Goal: Task Accomplishment & Management: Manage account settings

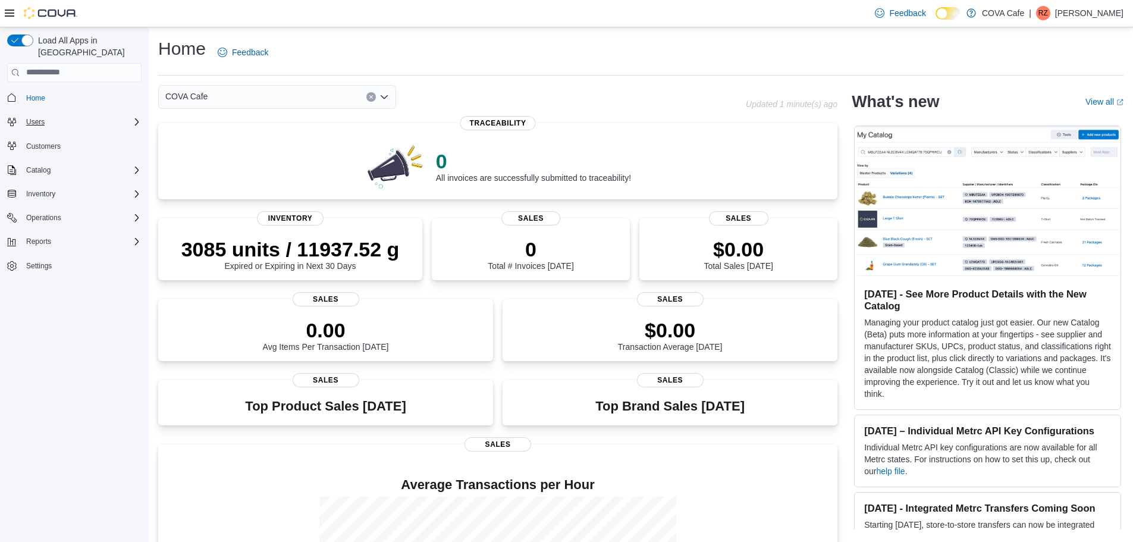
click at [135, 118] on icon "Complex example" at bounding box center [137, 121] width 4 height 7
click at [34, 150] on span "Users" at bounding box center [30, 155] width 18 height 10
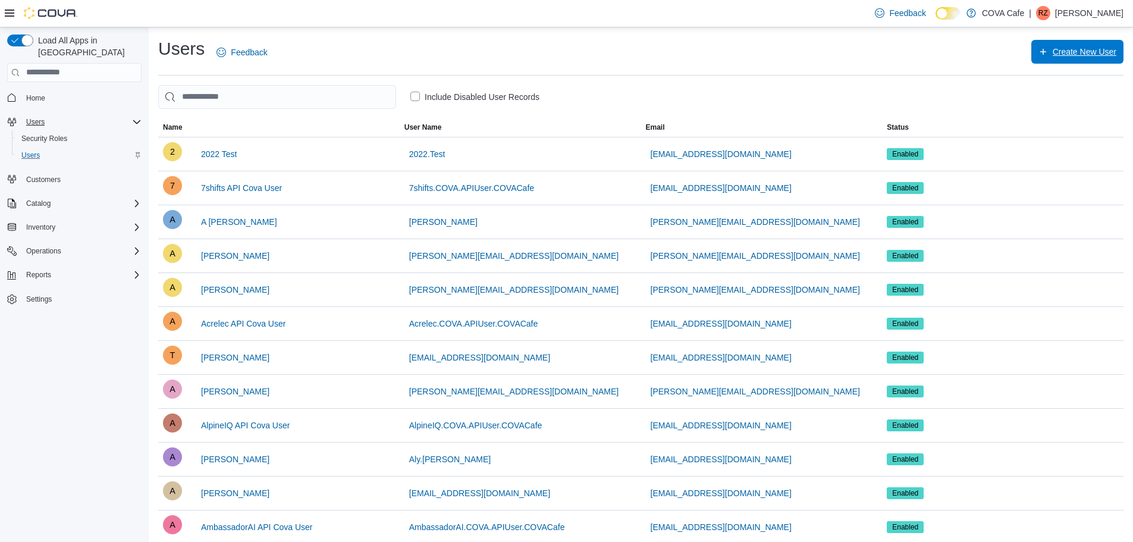
click at [1064, 55] on span "Create New User" at bounding box center [1084, 52] width 64 height 12
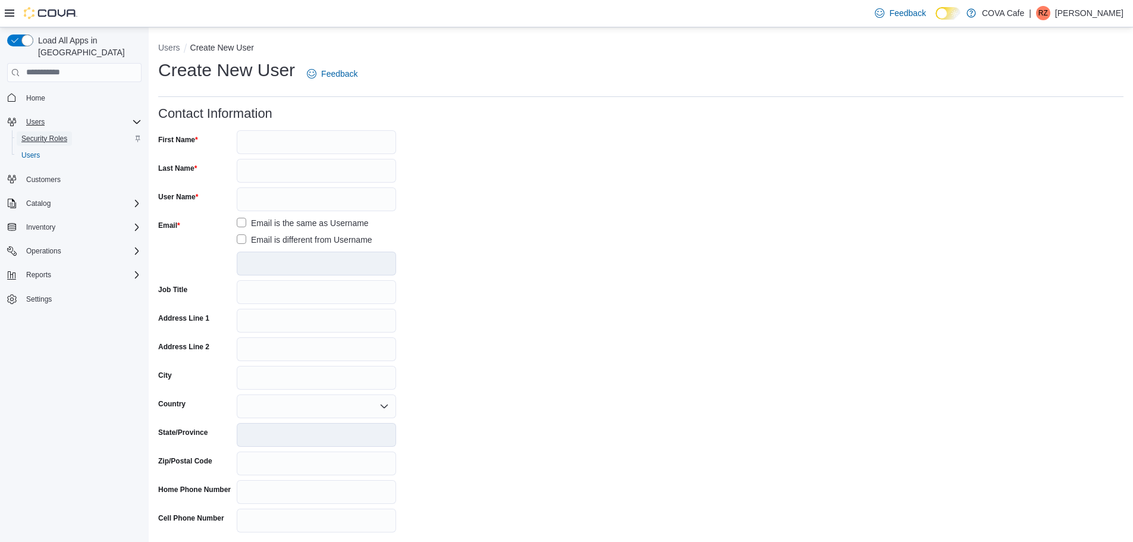
click at [47, 134] on span "Security Roles" at bounding box center [44, 139] width 46 height 10
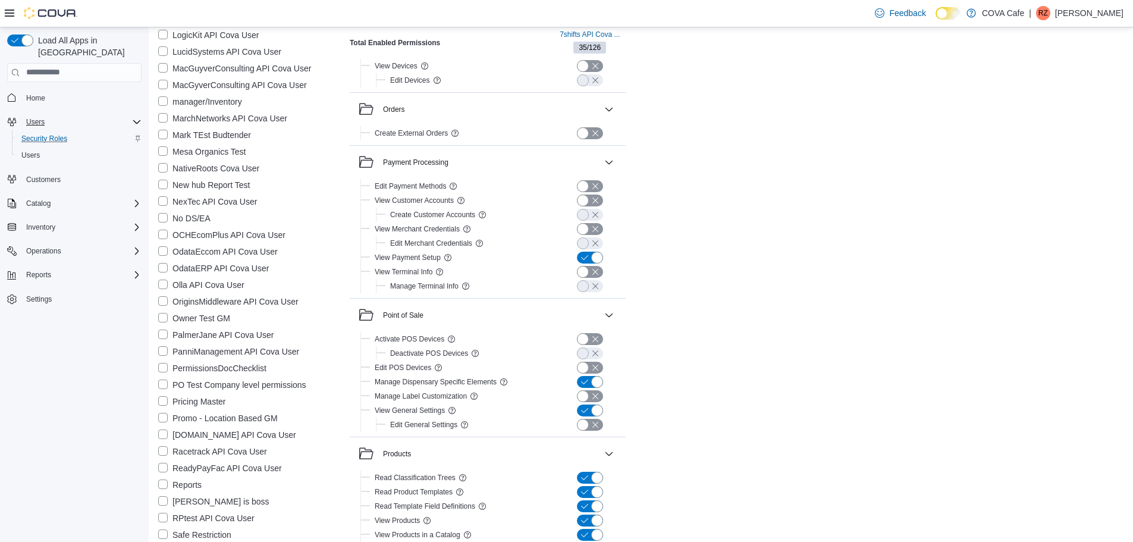
scroll to position [1724, 0]
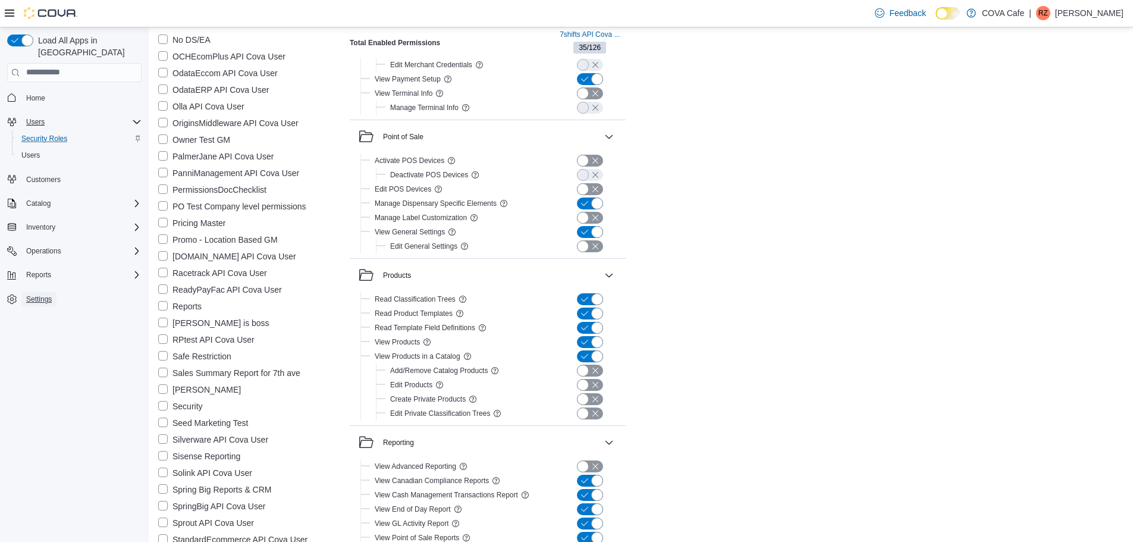
click at [42, 294] on span "Settings" at bounding box center [39, 299] width 26 height 10
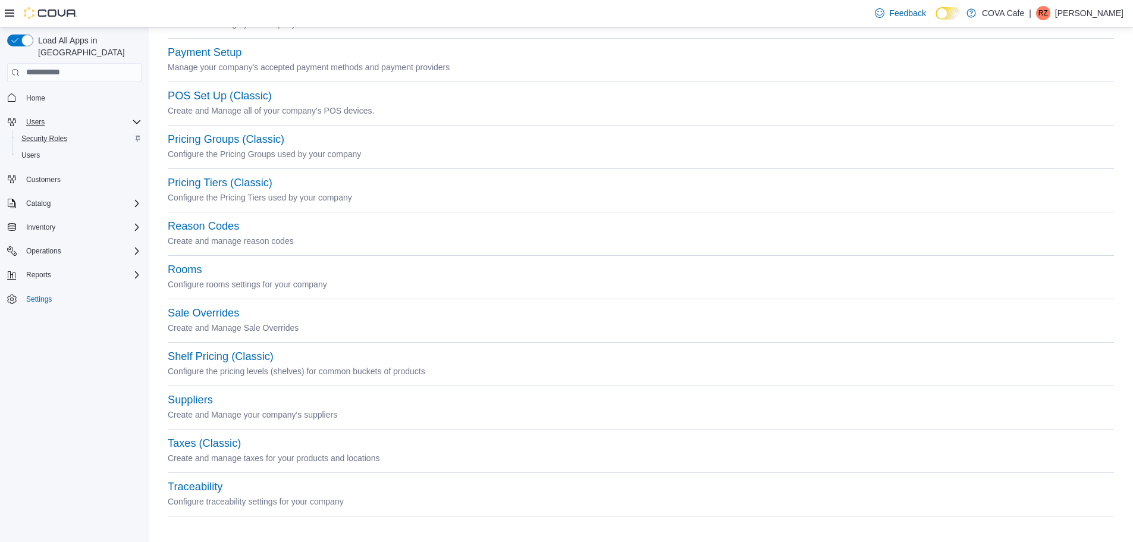
scroll to position [476, 0]
